Goal: Information Seeking & Learning: Understand process/instructions

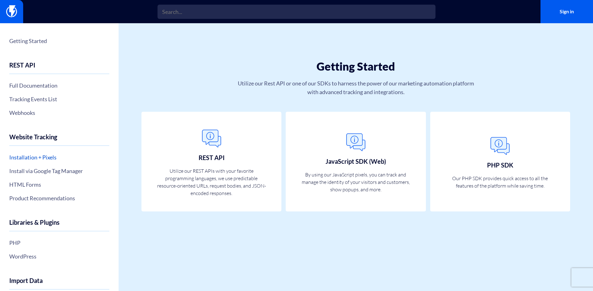
click at [40, 156] on link "Installation + Pixels" at bounding box center [59, 157] width 100 height 11
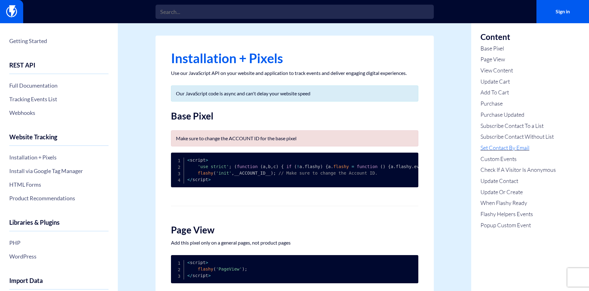
click at [503, 146] on link "Set Contact By Email" at bounding box center [517, 148] width 75 height 8
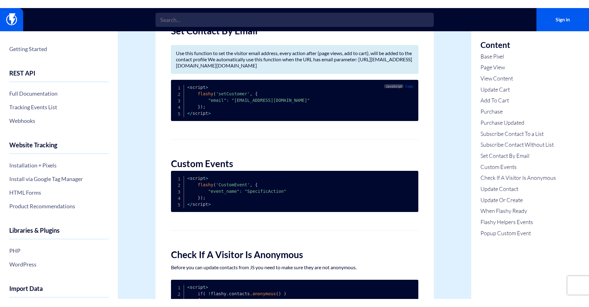
scroll to position [1271, 0]
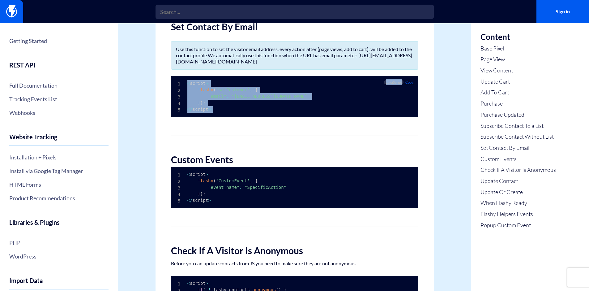
drag, startPoint x: 187, startPoint y: 101, endPoint x: 239, endPoint y: 139, distance: 64.3
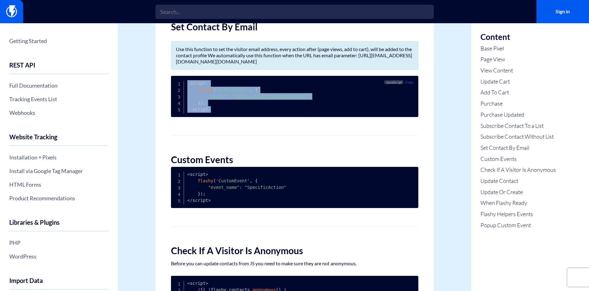
drag, startPoint x: 187, startPoint y: 103, endPoint x: 217, endPoint y: 126, distance: 38.1
click at [217, 117] on pre "< script > flashy ( 'setCustomer' , { "email" : "[EMAIL_ADDRESS][DOMAIN_NAME]" …" at bounding box center [294, 96] width 247 height 41
click at [218, 117] on pre "< script > flashy ( 'setCustomer' , { "email" : "[EMAIL_ADDRESS][DOMAIN_NAME]" …" at bounding box center [294, 96] width 247 height 41
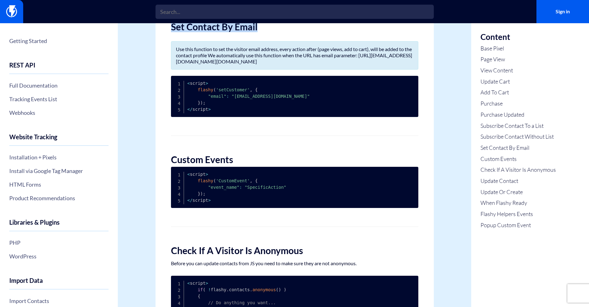
drag, startPoint x: 202, startPoint y: 45, endPoint x: 304, endPoint y: 44, distance: 102.0
click at [303, 32] on h2 "Set Contact By Email" at bounding box center [294, 27] width 247 height 10
click at [312, 32] on h2 "Set Contact By Email" at bounding box center [294, 27] width 247 height 10
drag, startPoint x: 172, startPoint y: 44, endPoint x: 262, endPoint y: 45, distance: 90.0
click at [261, 32] on h2 "Set Contact By Email" at bounding box center [294, 27] width 247 height 10
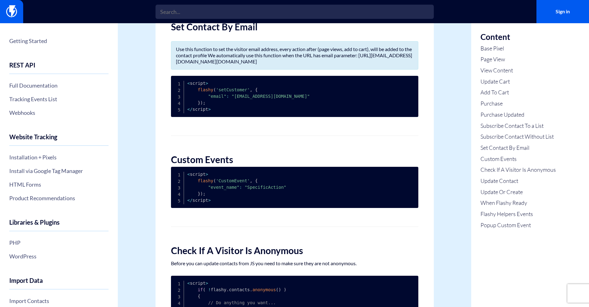
click at [262, 32] on h2 "Set Contact By Email" at bounding box center [294, 27] width 247 height 10
